Goal: Book appointment/travel/reservation

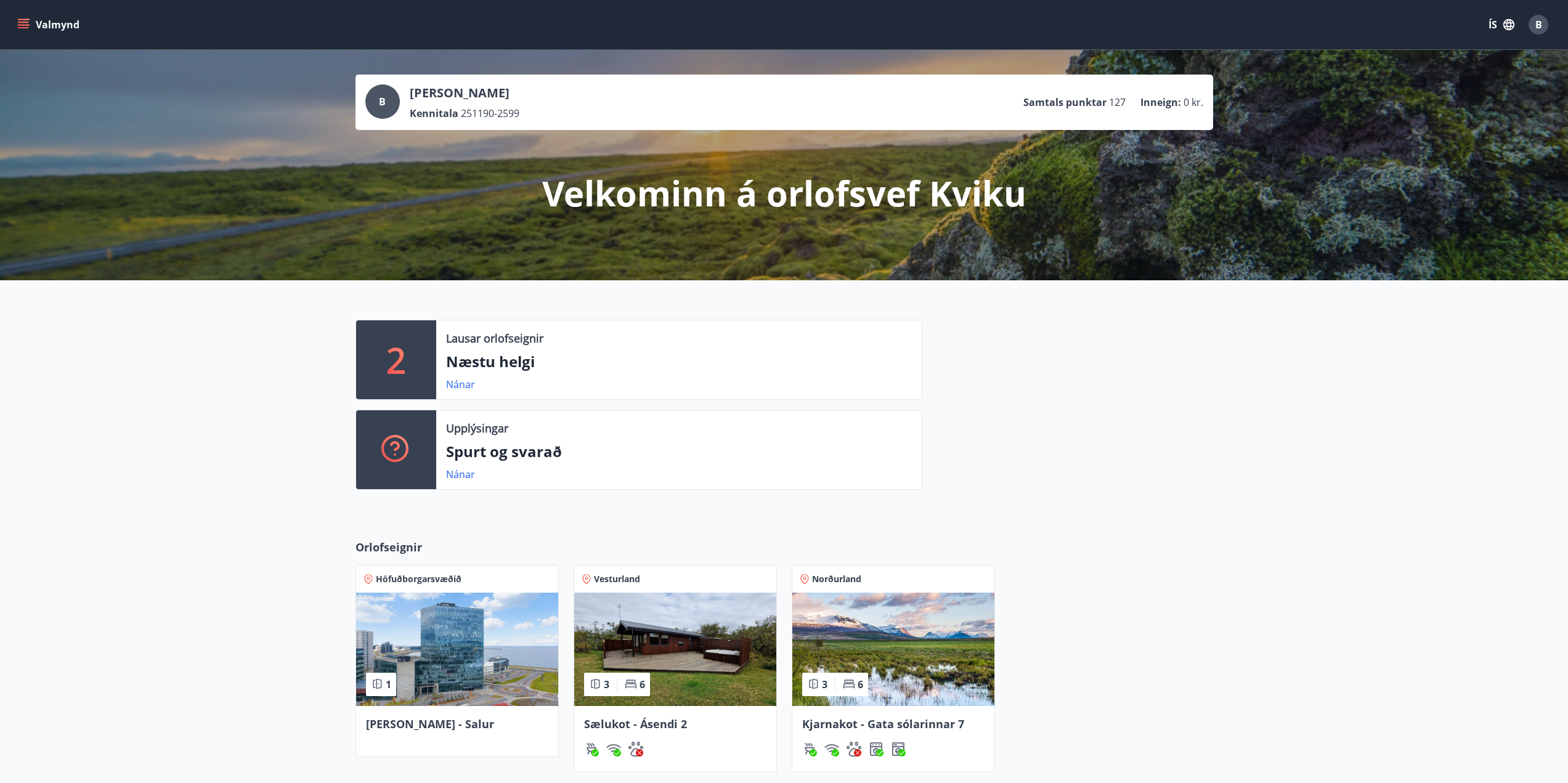
click at [19, 22] on icon "menu" at bounding box center [24, 22] width 11 height 1
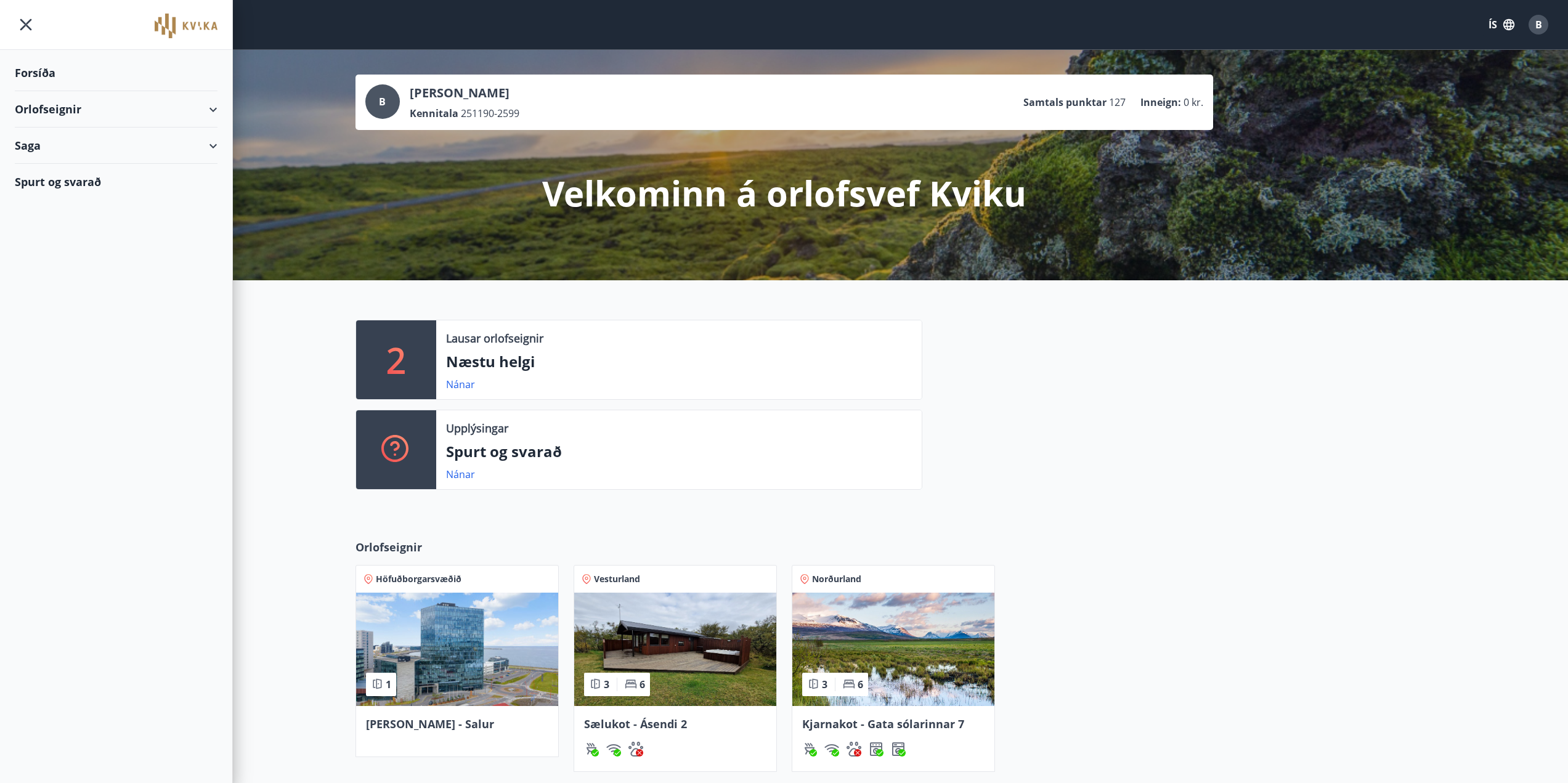
click at [217, 110] on div "Orlofseignir" at bounding box center [116, 109] width 232 height 36
click at [58, 143] on div "Framboð" at bounding box center [117, 140] width 183 height 26
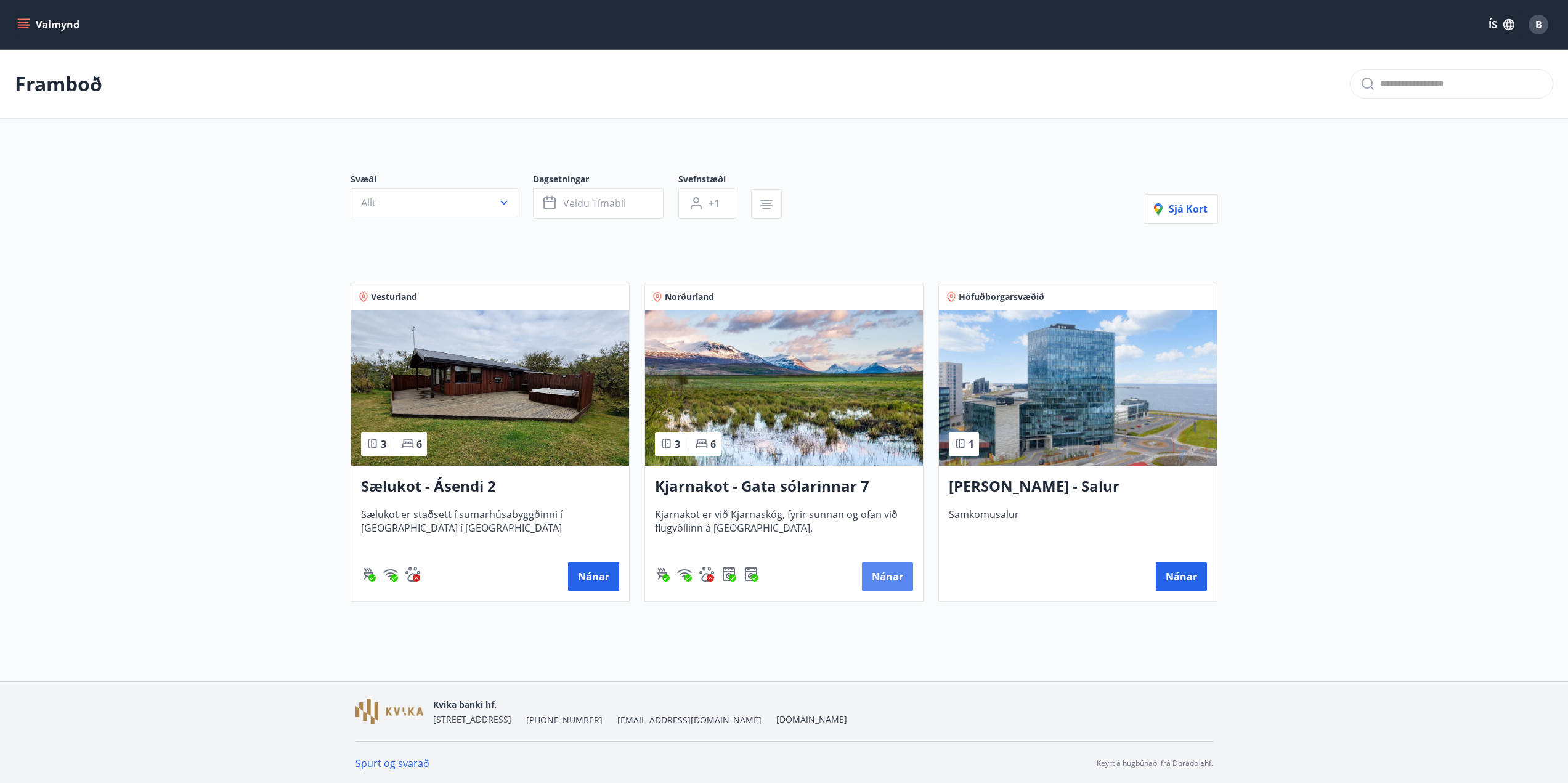
click at [885, 582] on button "Nánar" at bounding box center [887, 577] width 51 height 30
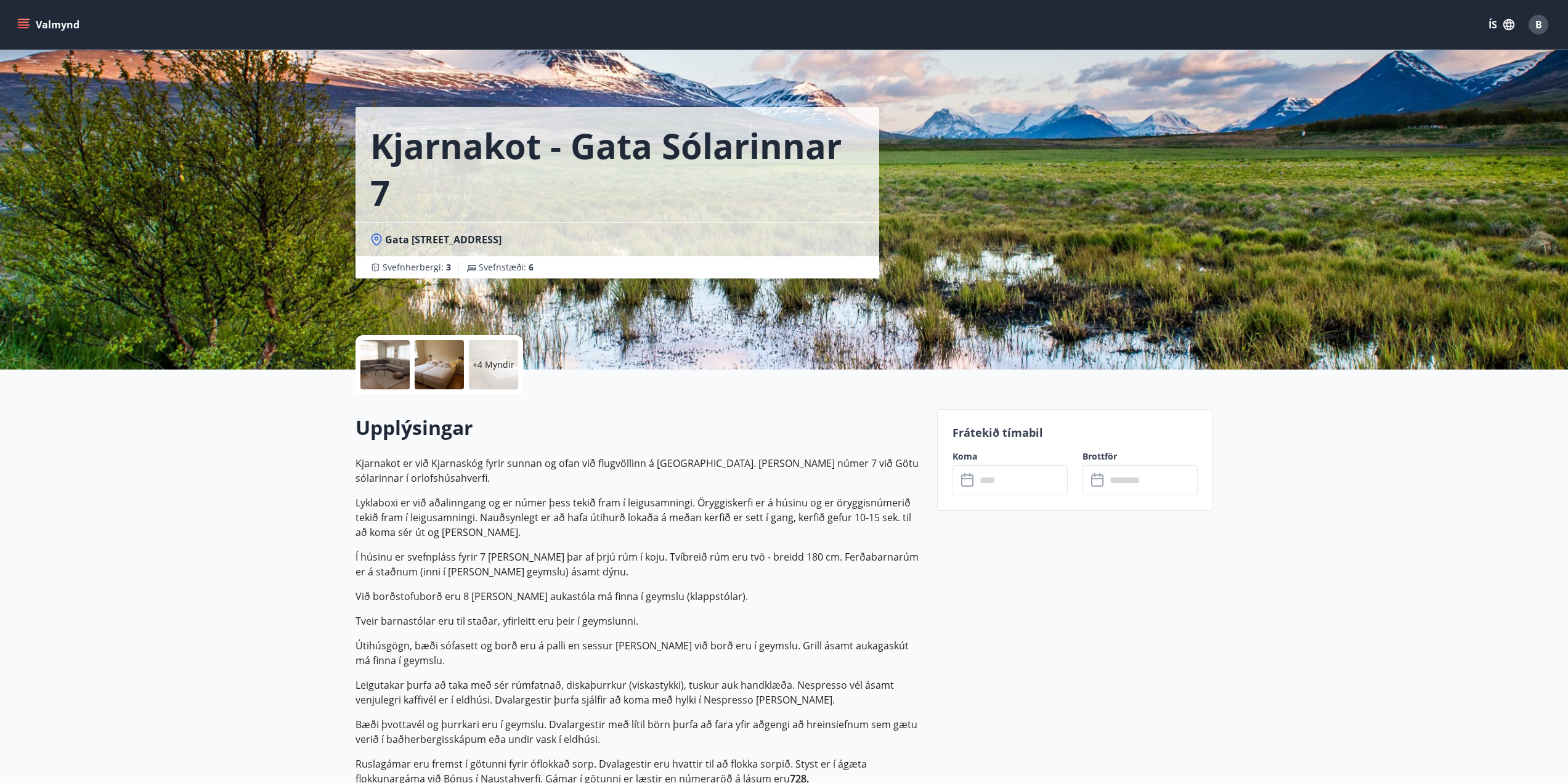
click at [1016, 480] on input "text" at bounding box center [1021, 480] width 92 height 31
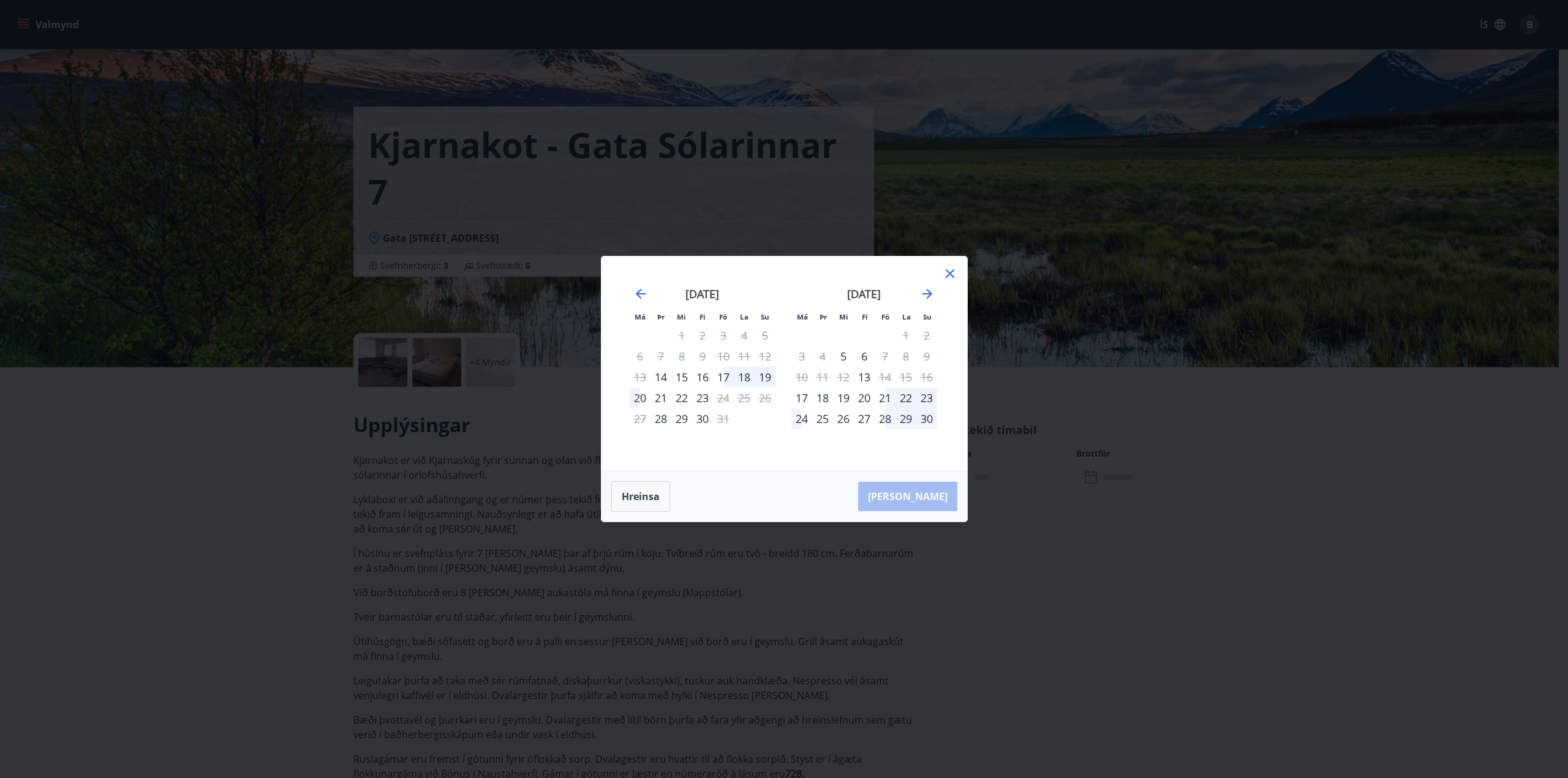
click at [885, 399] on div "21" at bounding box center [885, 398] width 21 height 21
click at [957, 270] on icon at bounding box center [949, 273] width 14 height 14
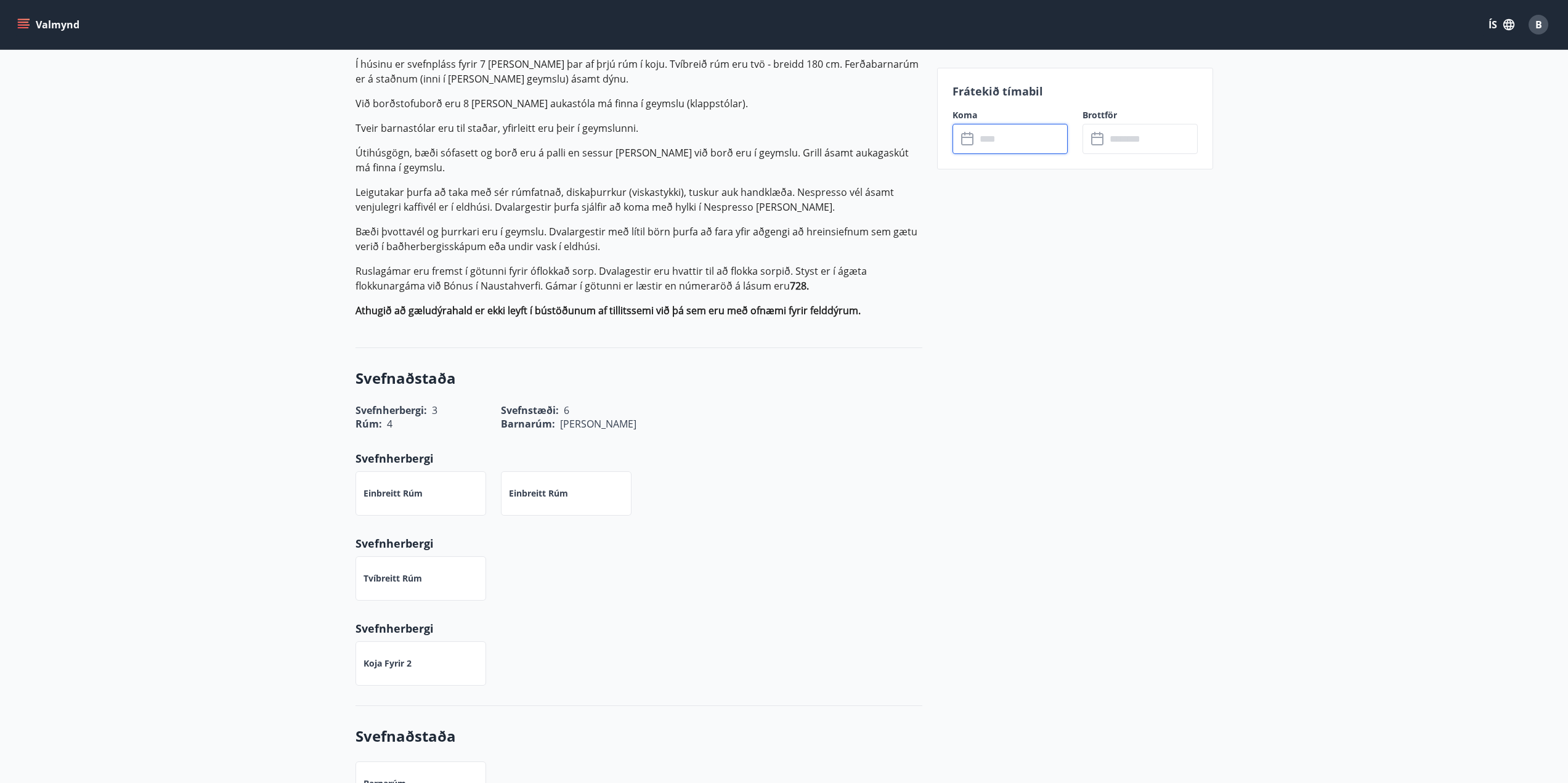
scroll to position [124, 0]
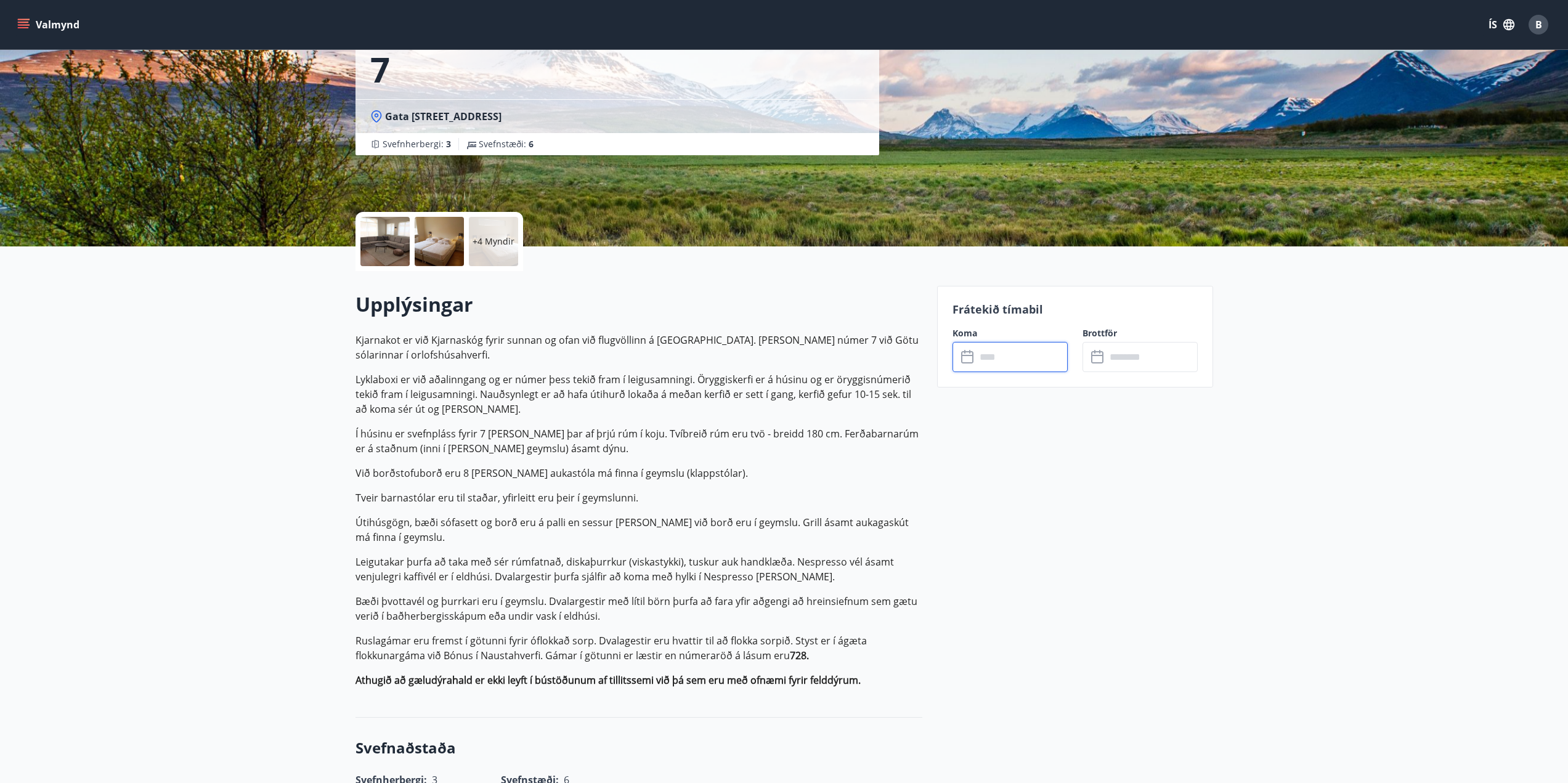
click at [981, 357] on input "text" at bounding box center [1021, 357] width 92 height 31
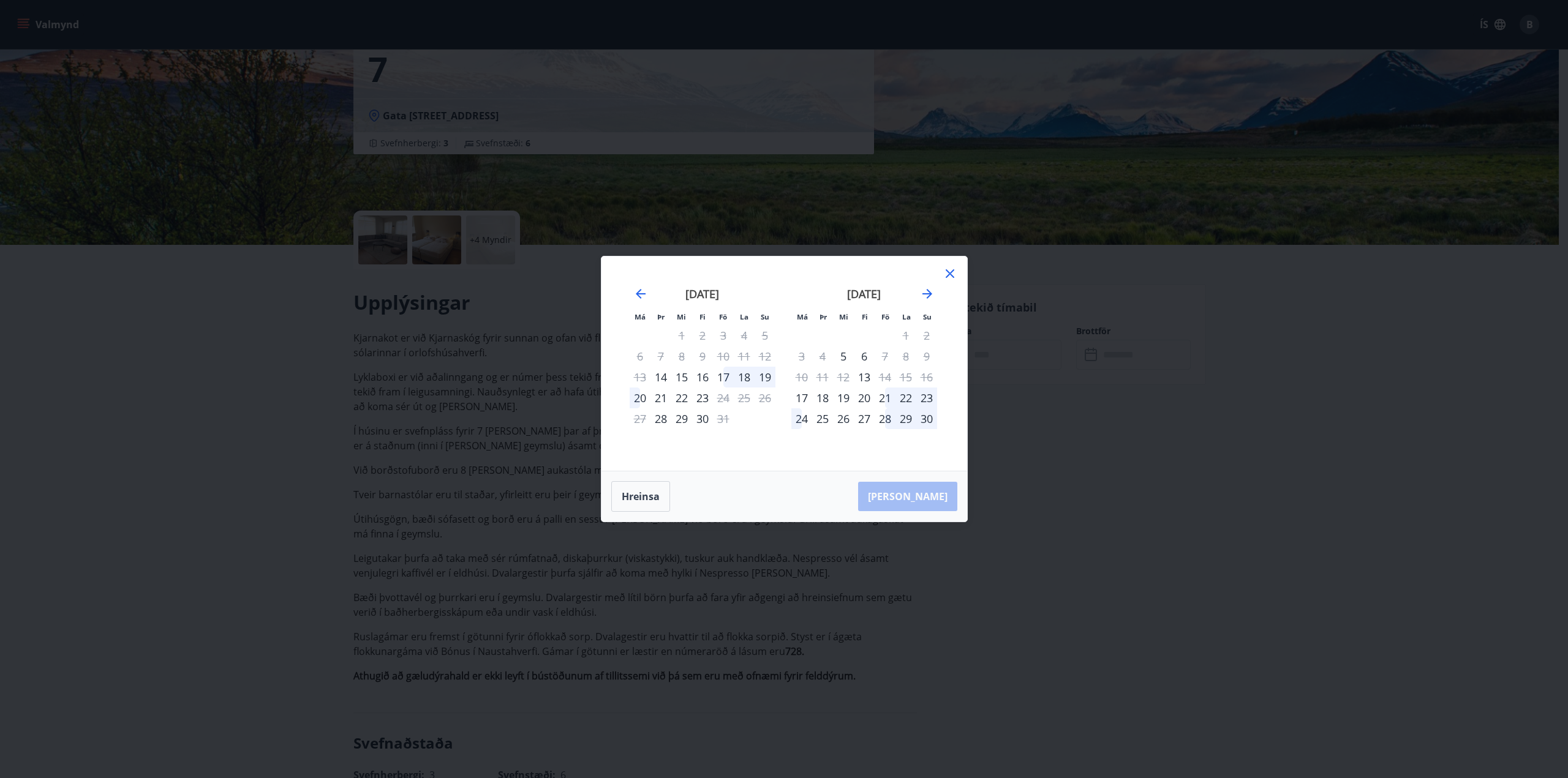
click at [951, 277] on icon at bounding box center [949, 273] width 14 height 14
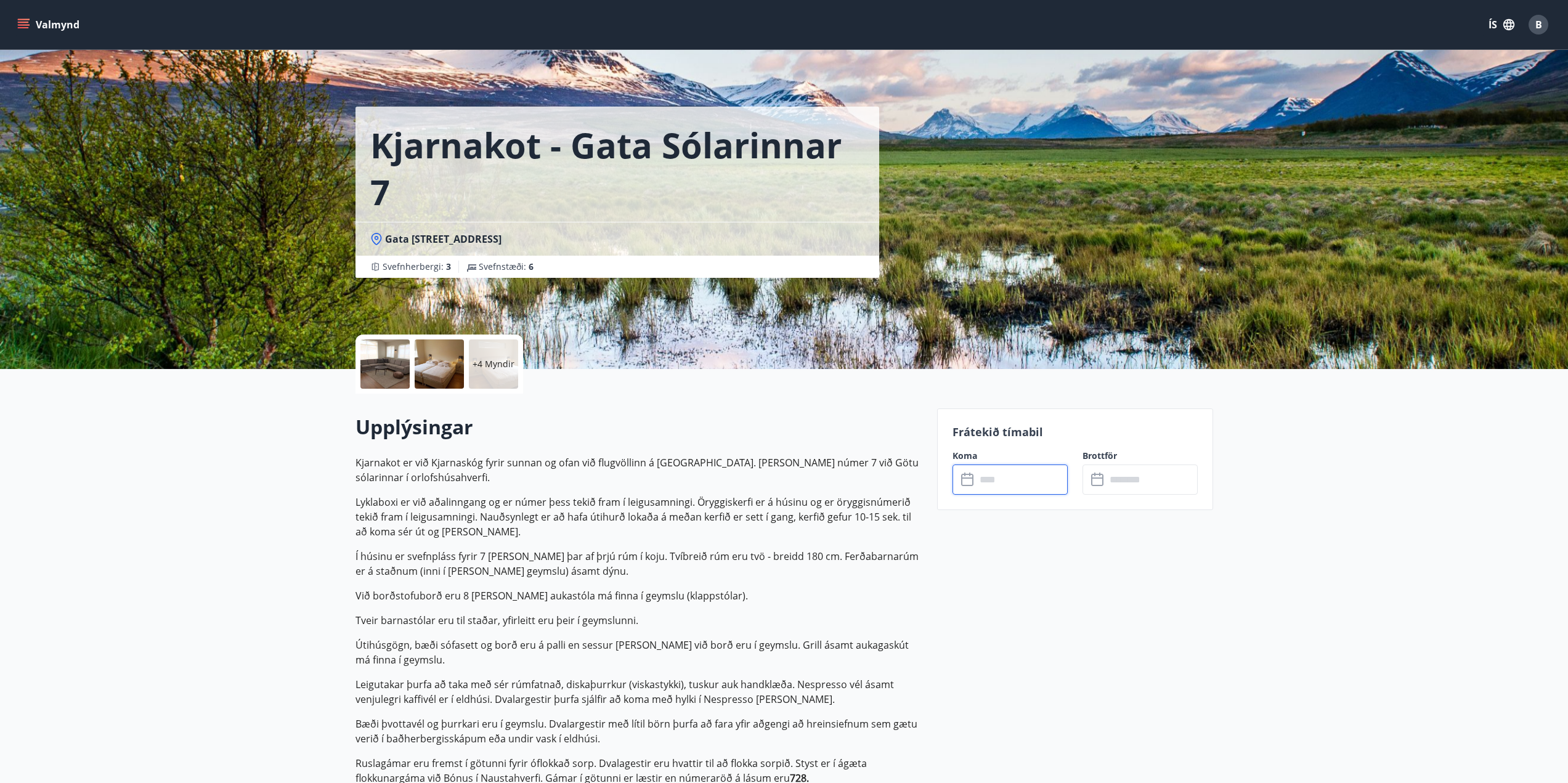
scroll to position [0, 0]
